Goal: Task Accomplishment & Management: Use online tool/utility

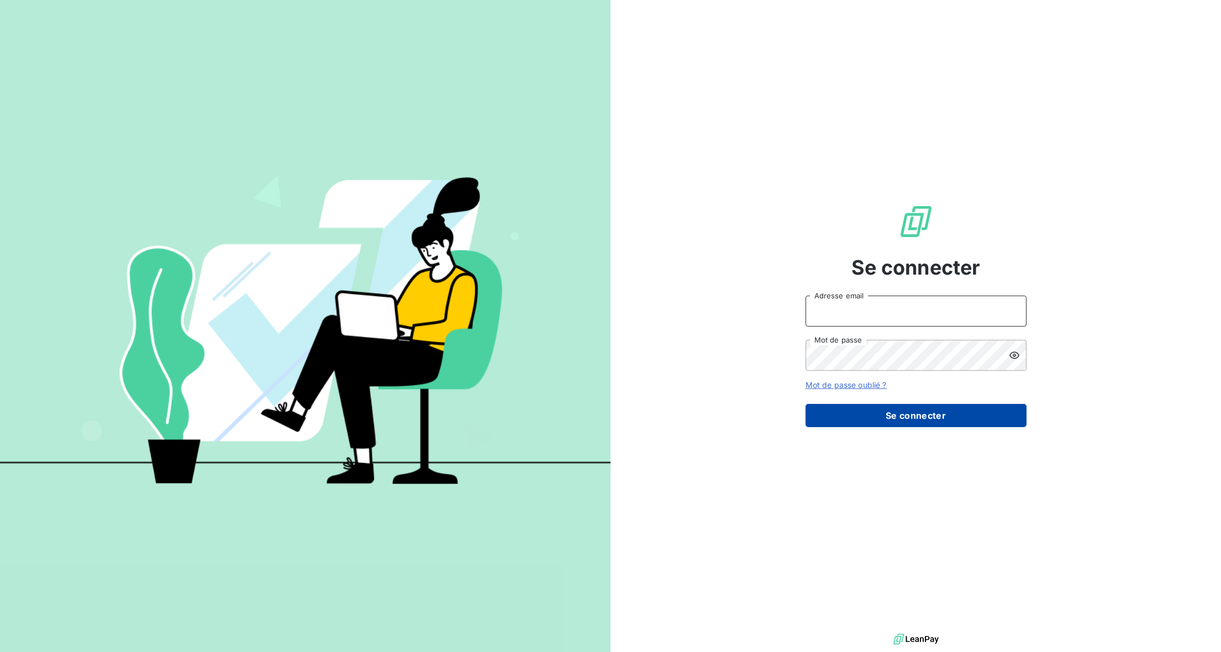
type input "[PERSON_NAME][EMAIL_ADDRESS][DOMAIN_NAME]"
click at [869, 419] on button "Se connecter" at bounding box center [916, 415] width 221 height 23
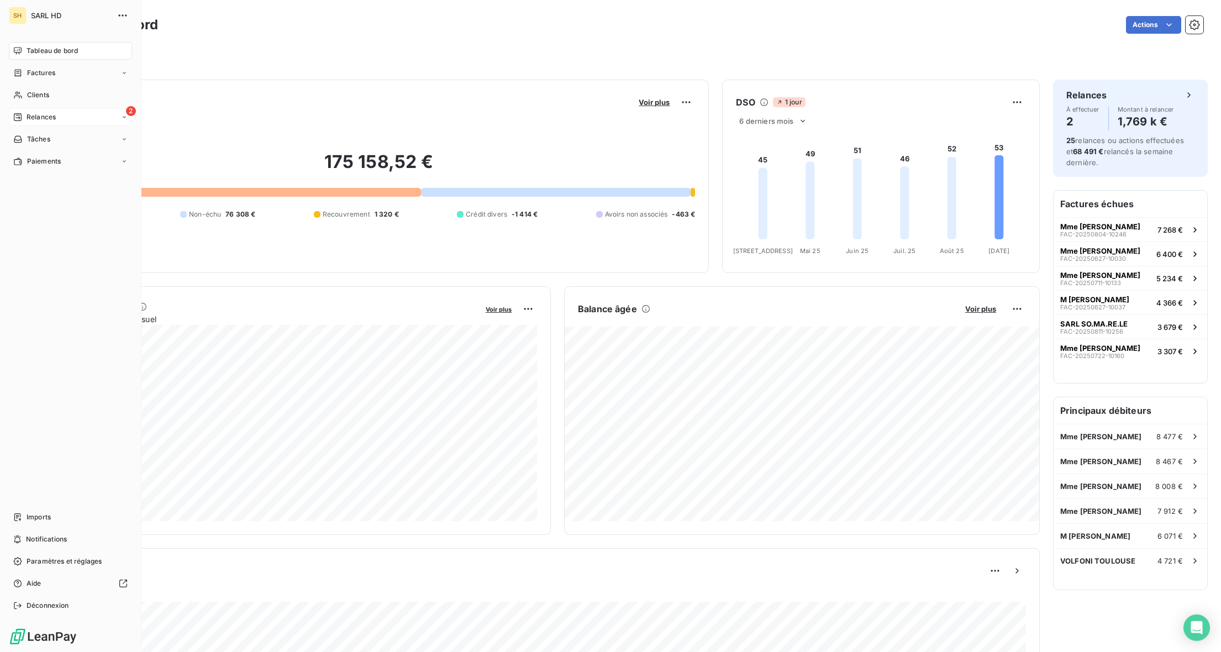
click at [27, 117] on span "Relances" at bounding box center [41, 117] width 29 height 10
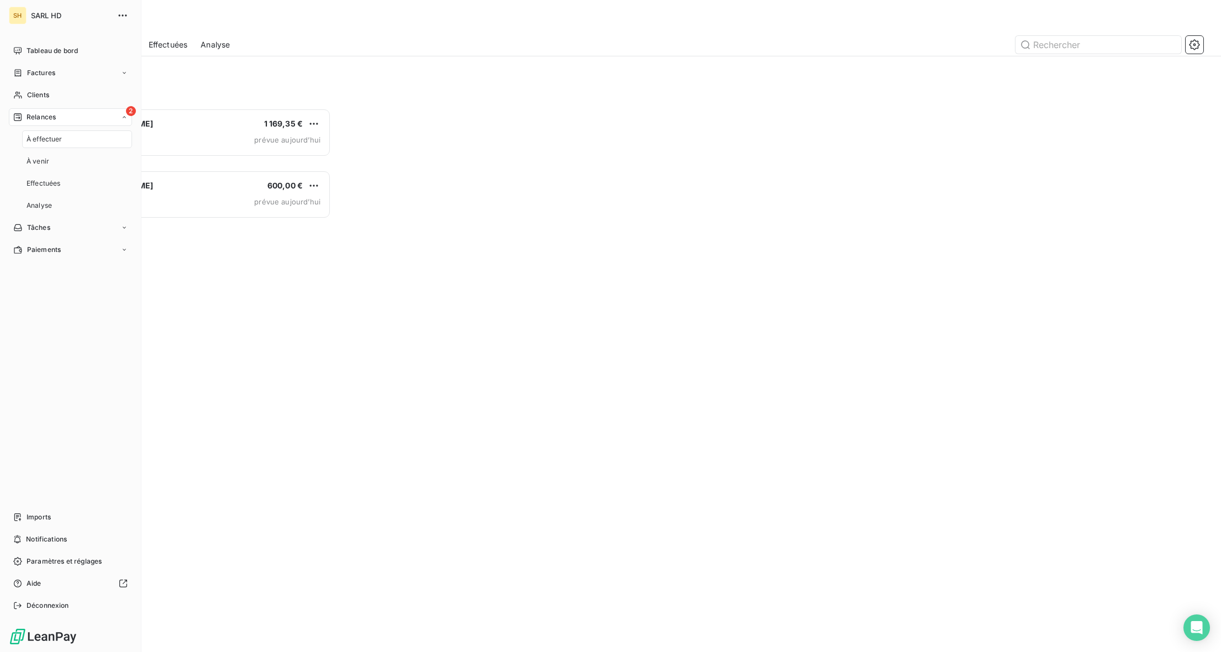
scroll to position [544, 277]
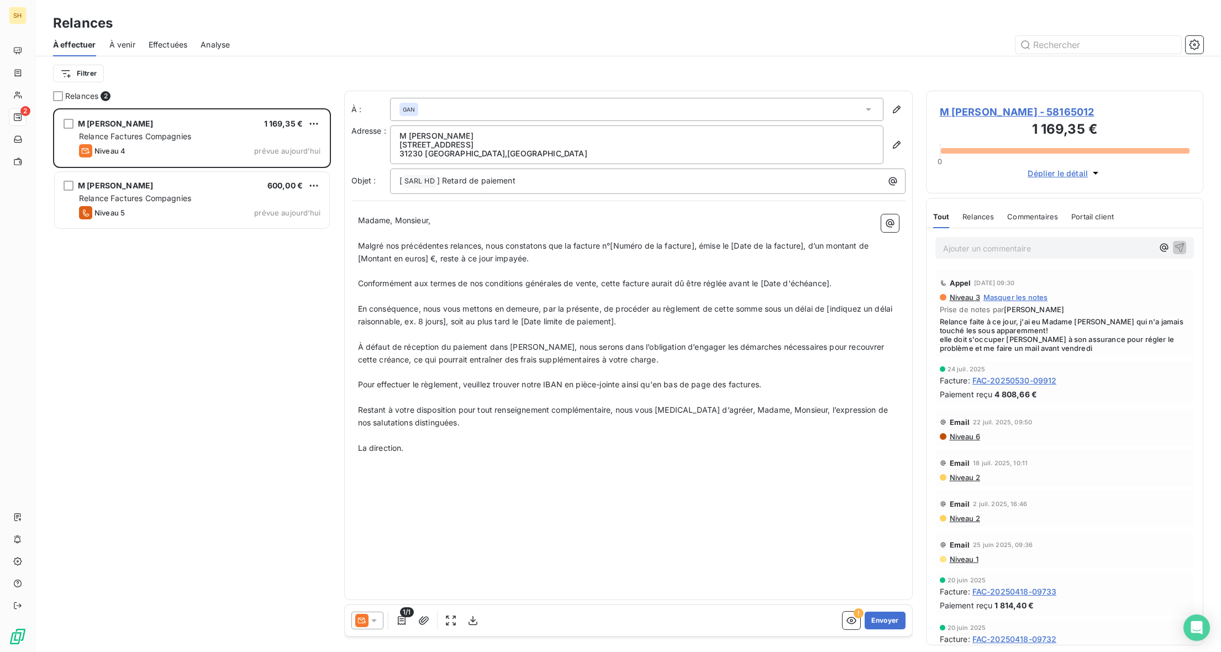
click at [129, 39] on span "À venir" at bounding box center [122, 44] width 26 height 11
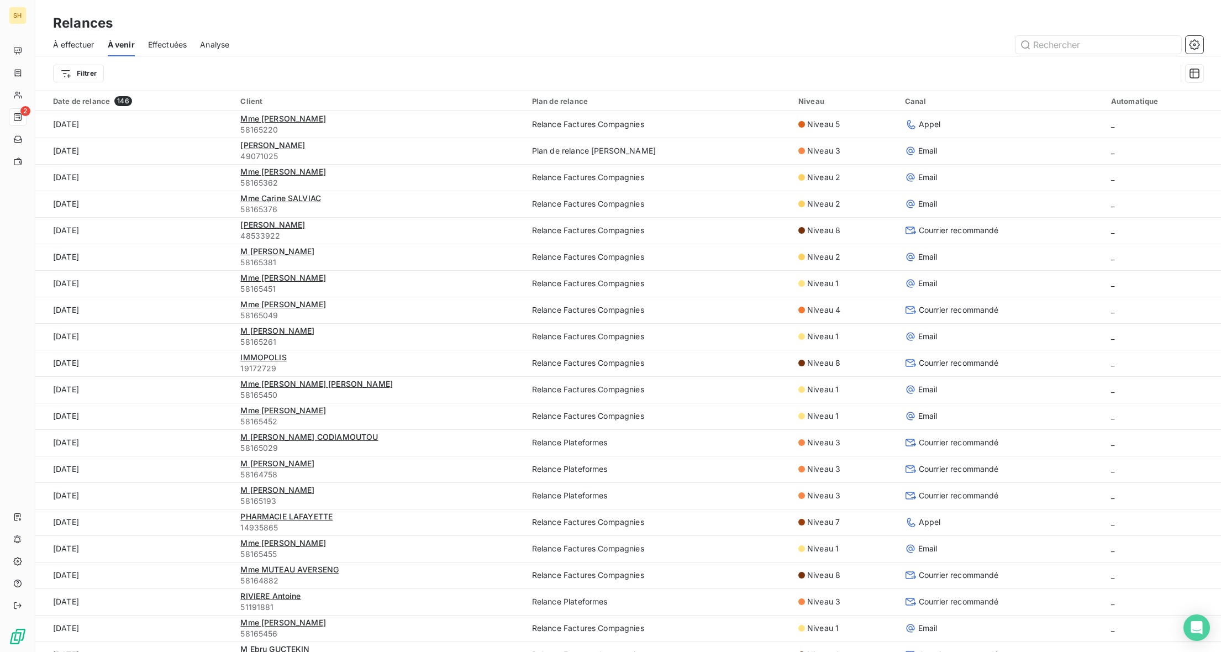
click at [71, 48] on span "À effectuer" at bounding box center [73, 44] width 41 height 11
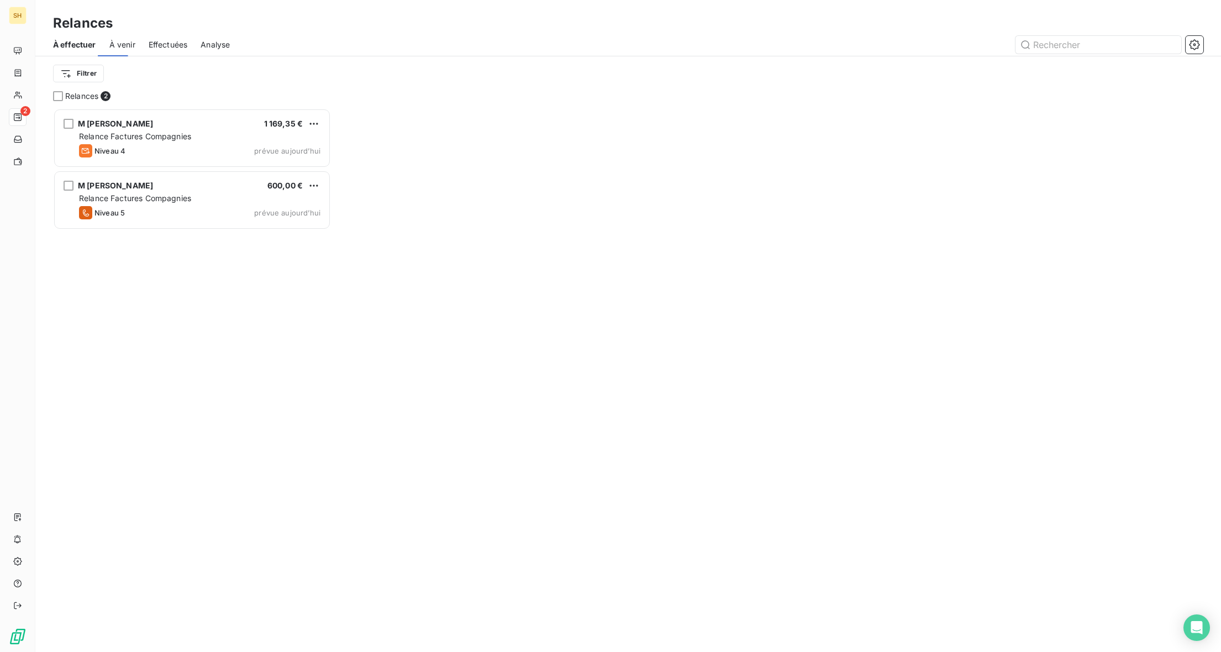
scroll to position [544, 277]
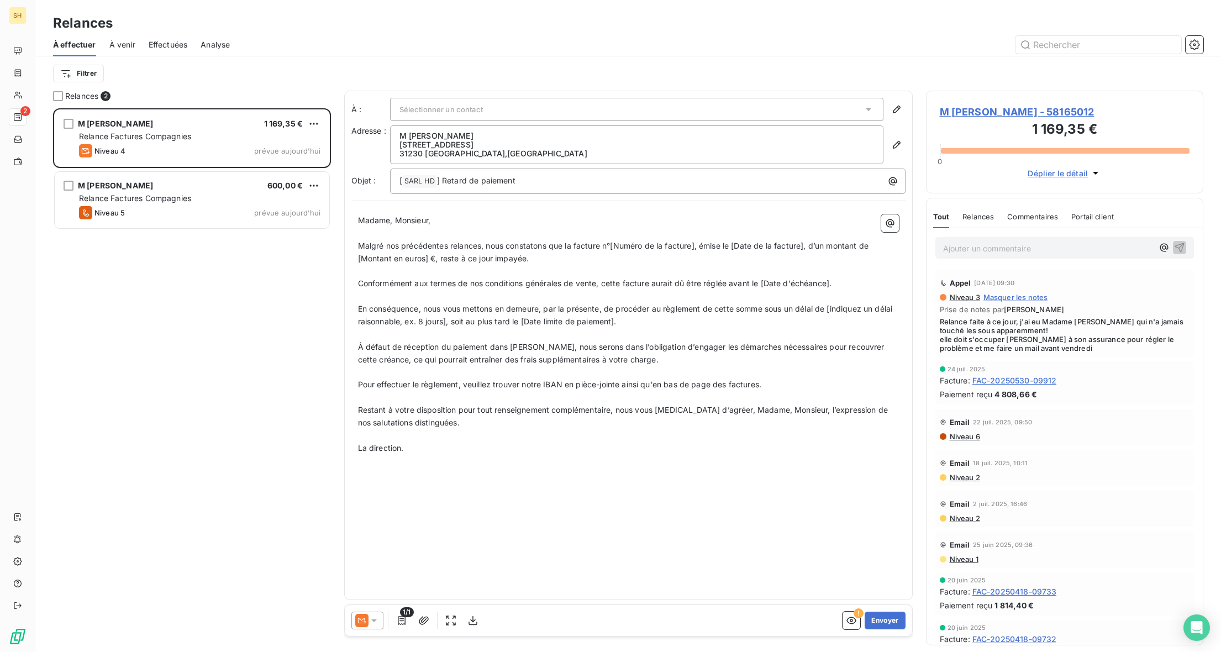
click at [131, 43] on span "À venir" at bounding box center [122, 44] width 26 height 11
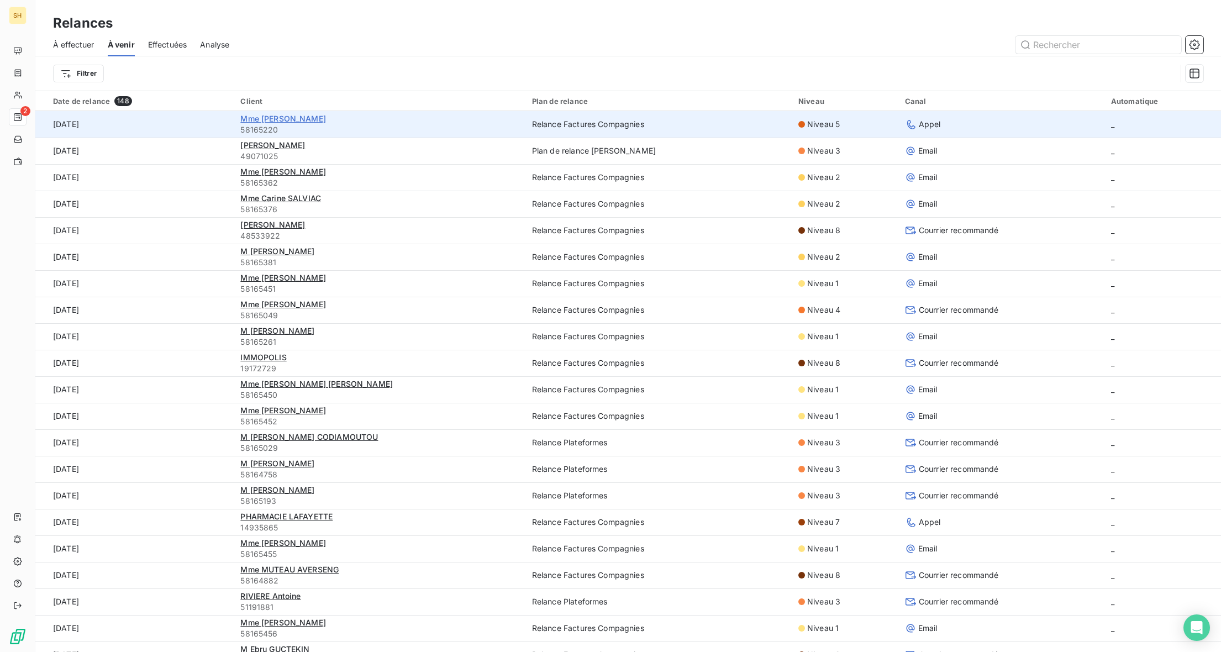
click at [277, 115] on span "Mme [PERSON_NAME]" at bounding box center [283, 118] width 86 height 9
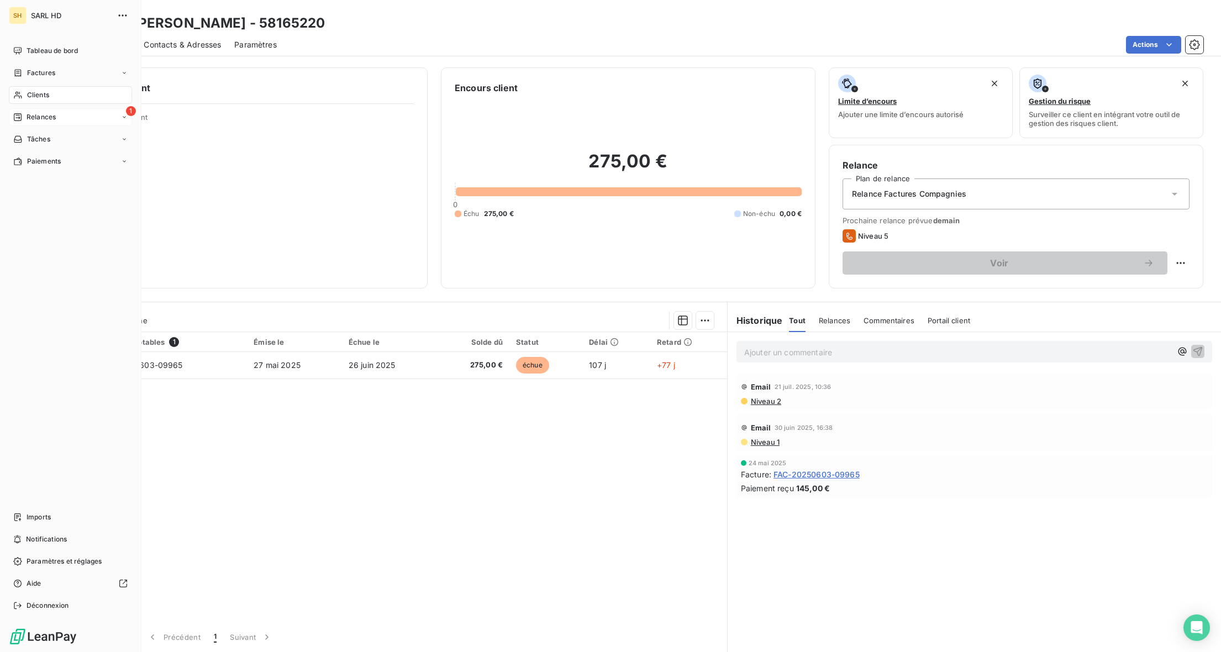
click at [23, 113] on div "Relances" at bounding box center [34, 117] width 43 height 10
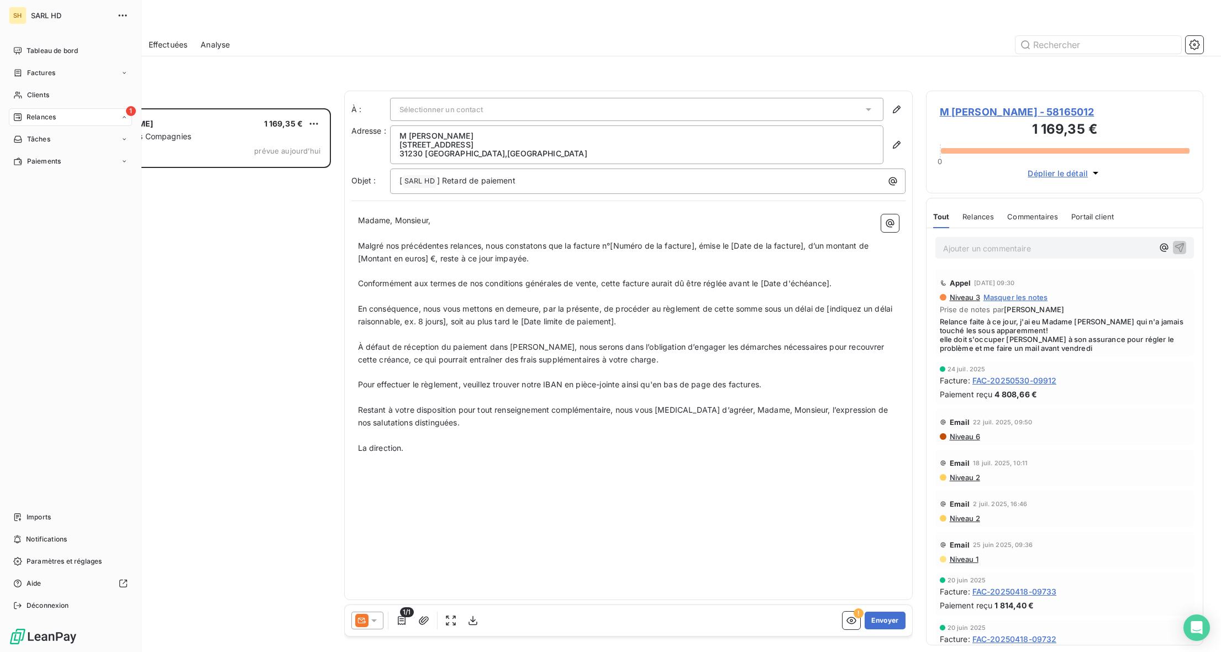
scroll to position [544, 277]
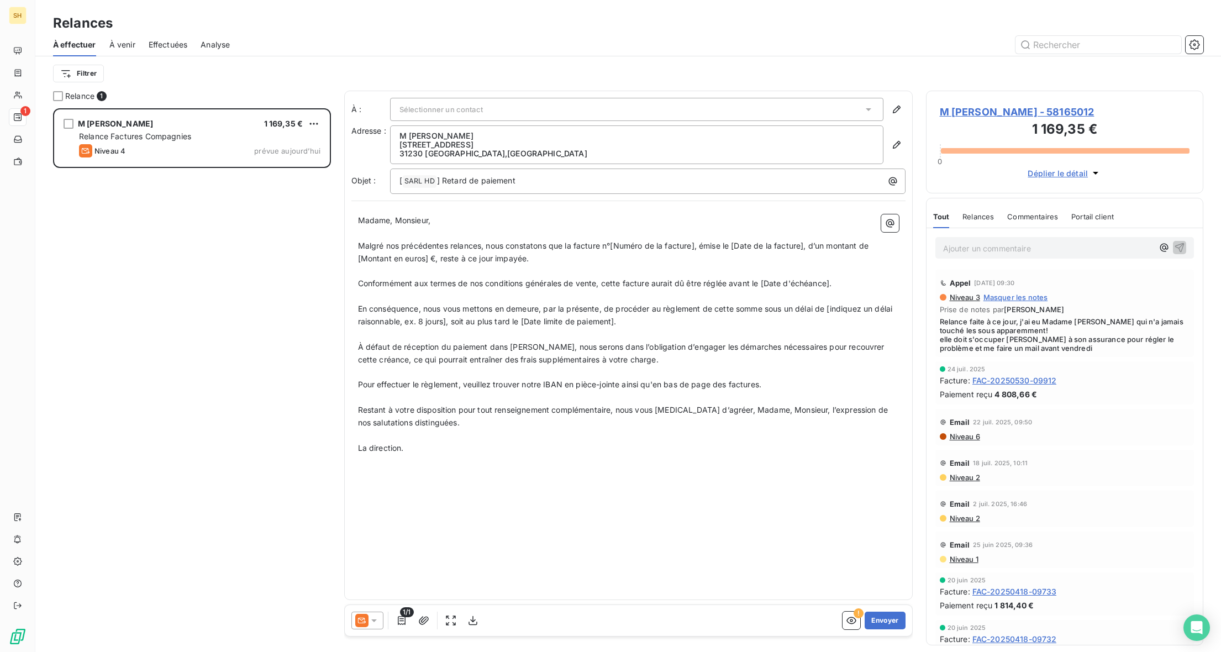
click at [134, 45] on span "À venir" at bounding box center [122, 44] width 26 height 11
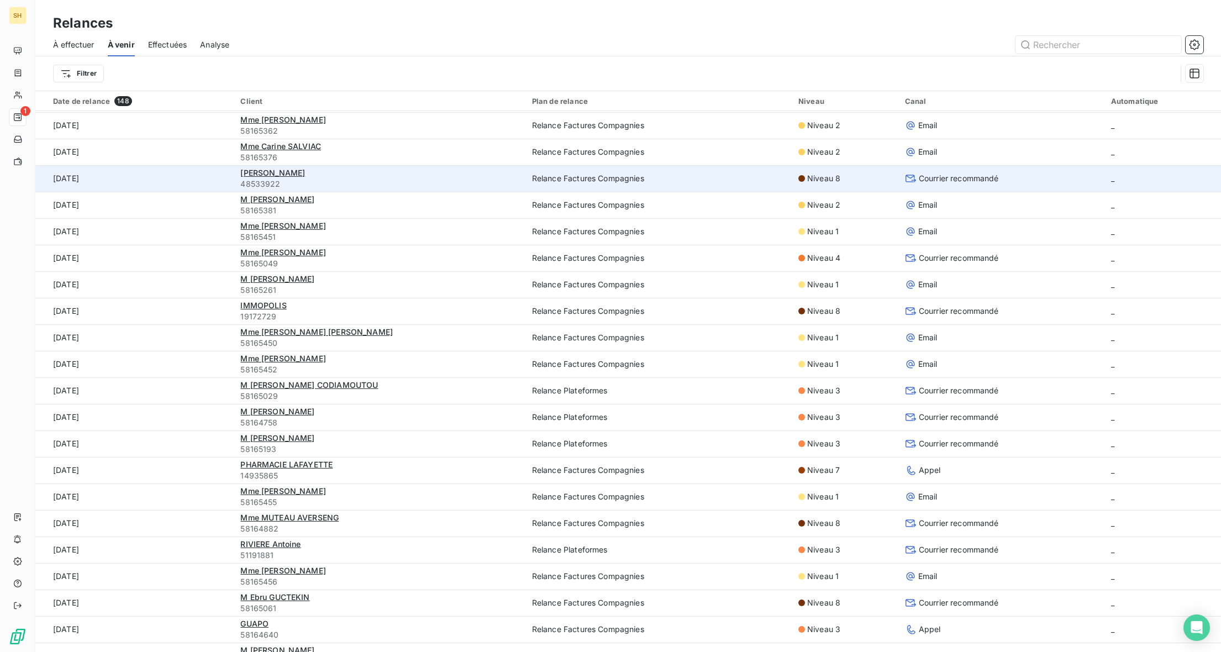
scroll to position [31, 0]
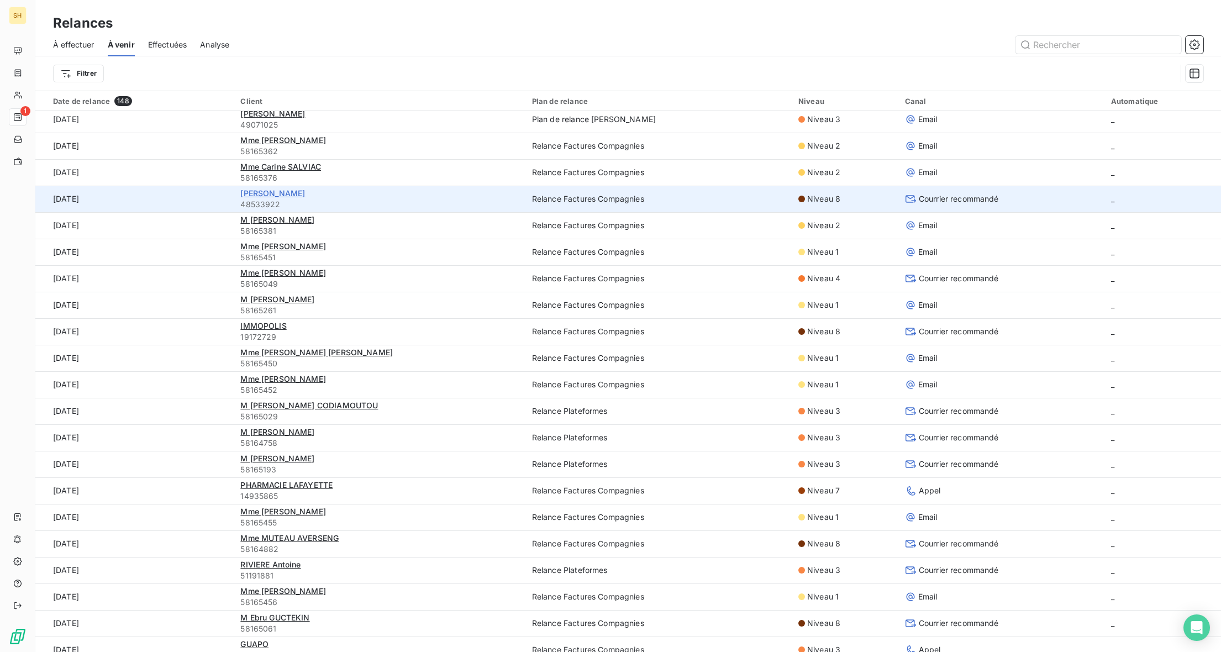
click at [276, 191] on span "[PERSON_NAME]" at bounding box center [272, 192] width 65 height 9
